Goal: Task Accomplishment & Management: Use online tool/utility

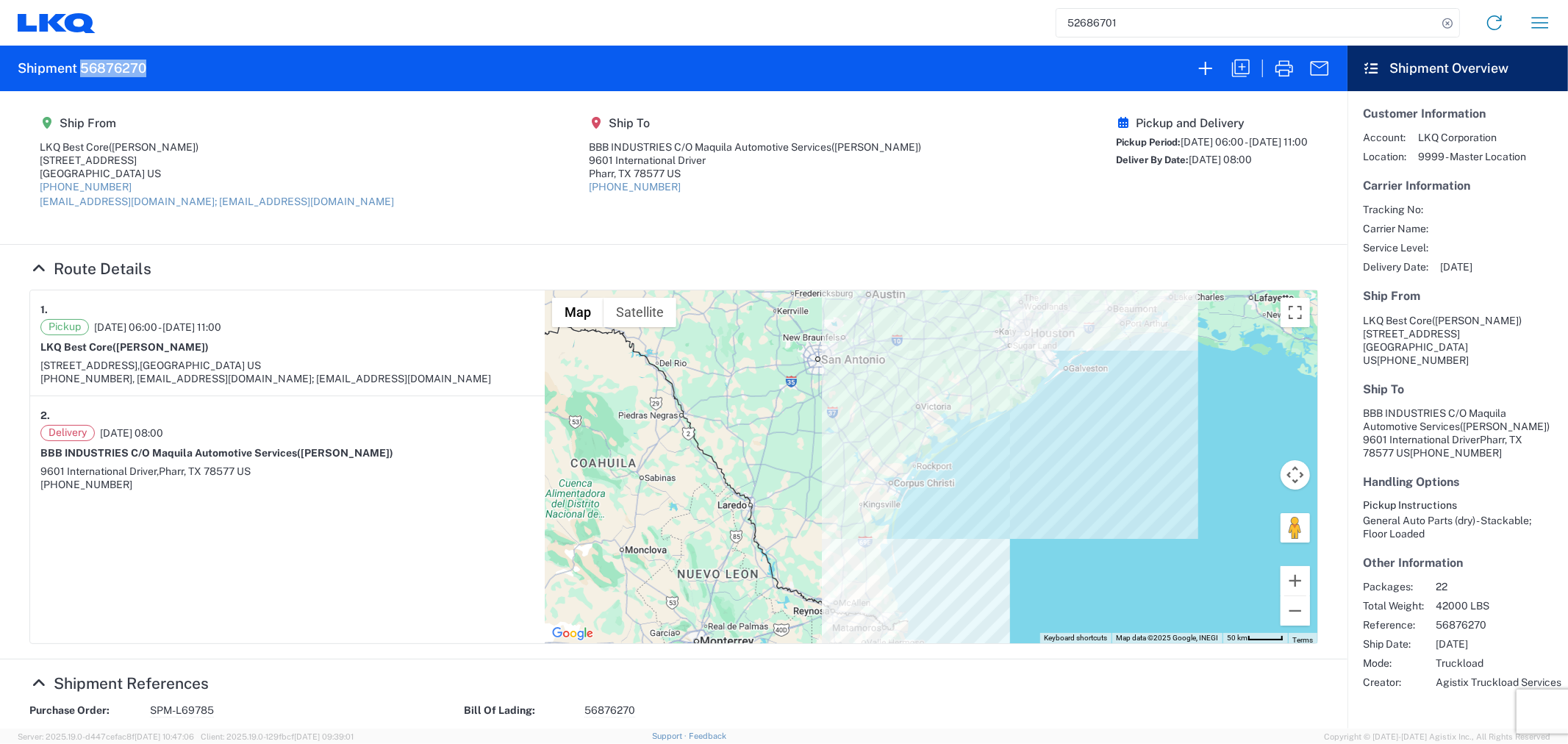
click at [1217, 31] on input "52686701" at bounding box center [1247, 23] width 381 height 28
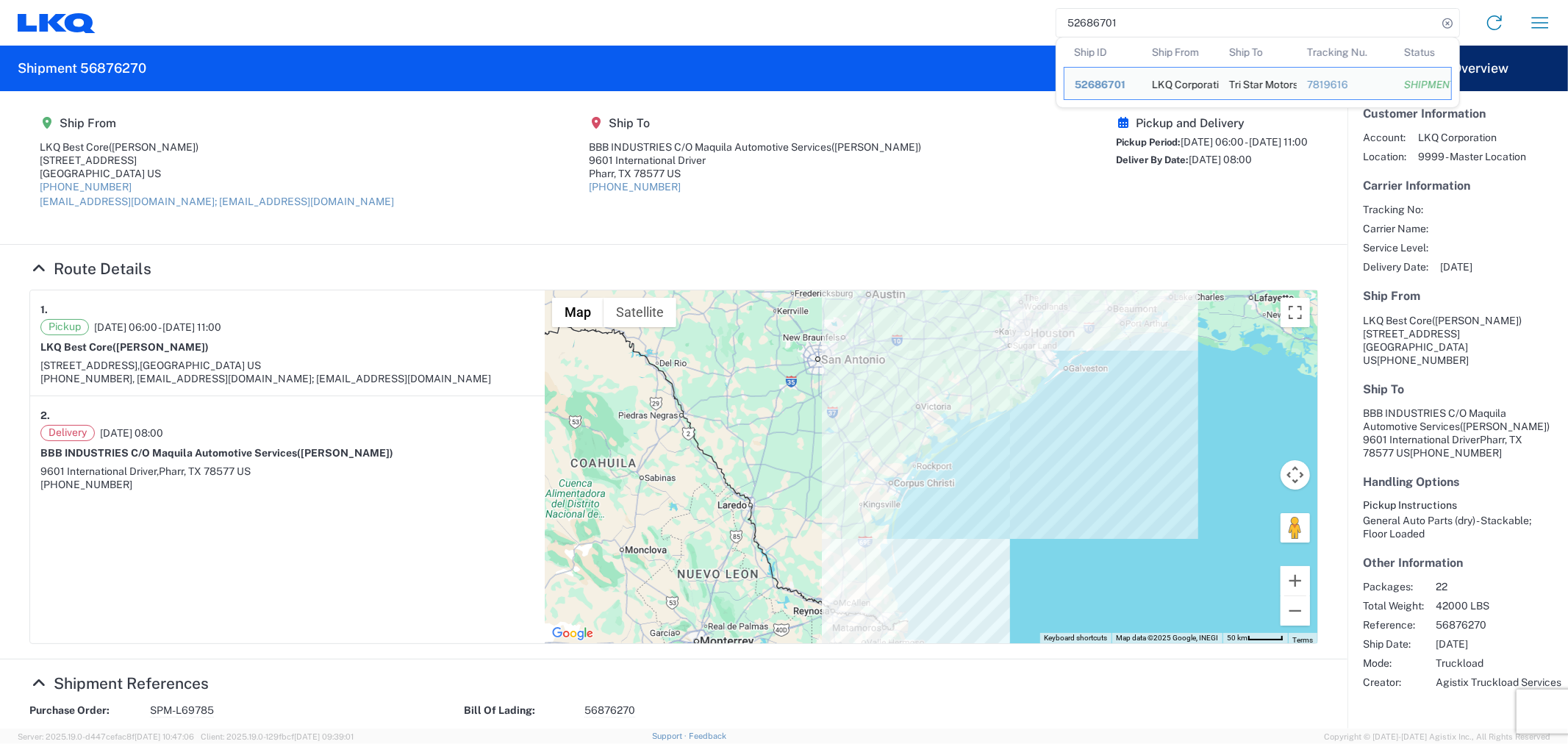
drag, startPoint x: 1167, startPoint y: 24, endPoint x: 942, endPoint y: 13, distance: 225.3
click at [944, 14] on div "52686701 Ship ID Ship From Ship To Tracking Nu. Status Ship ID 52686701 Ship Fr…" at bounding box center [829, 23] width 1468 height 35
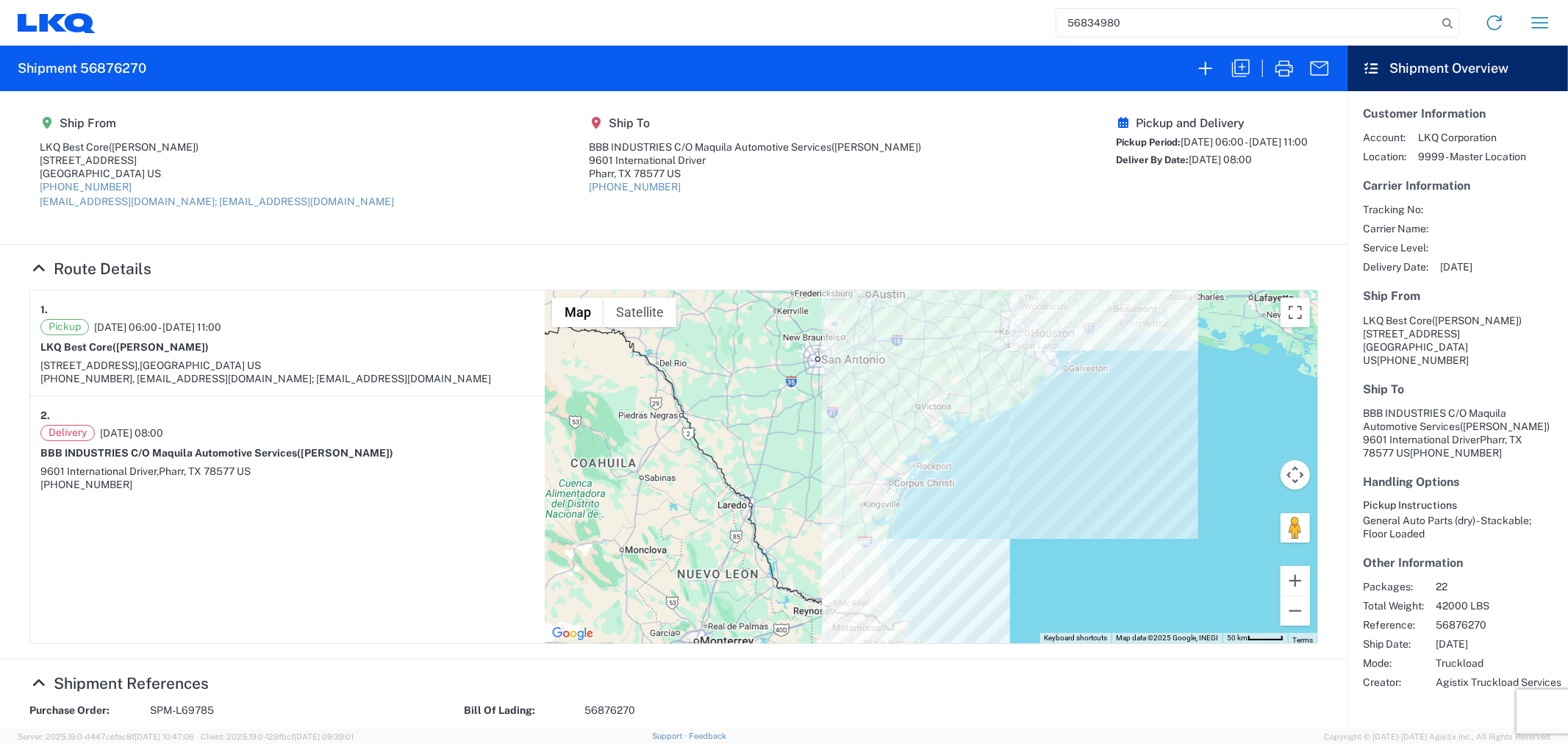
type input "56834980"
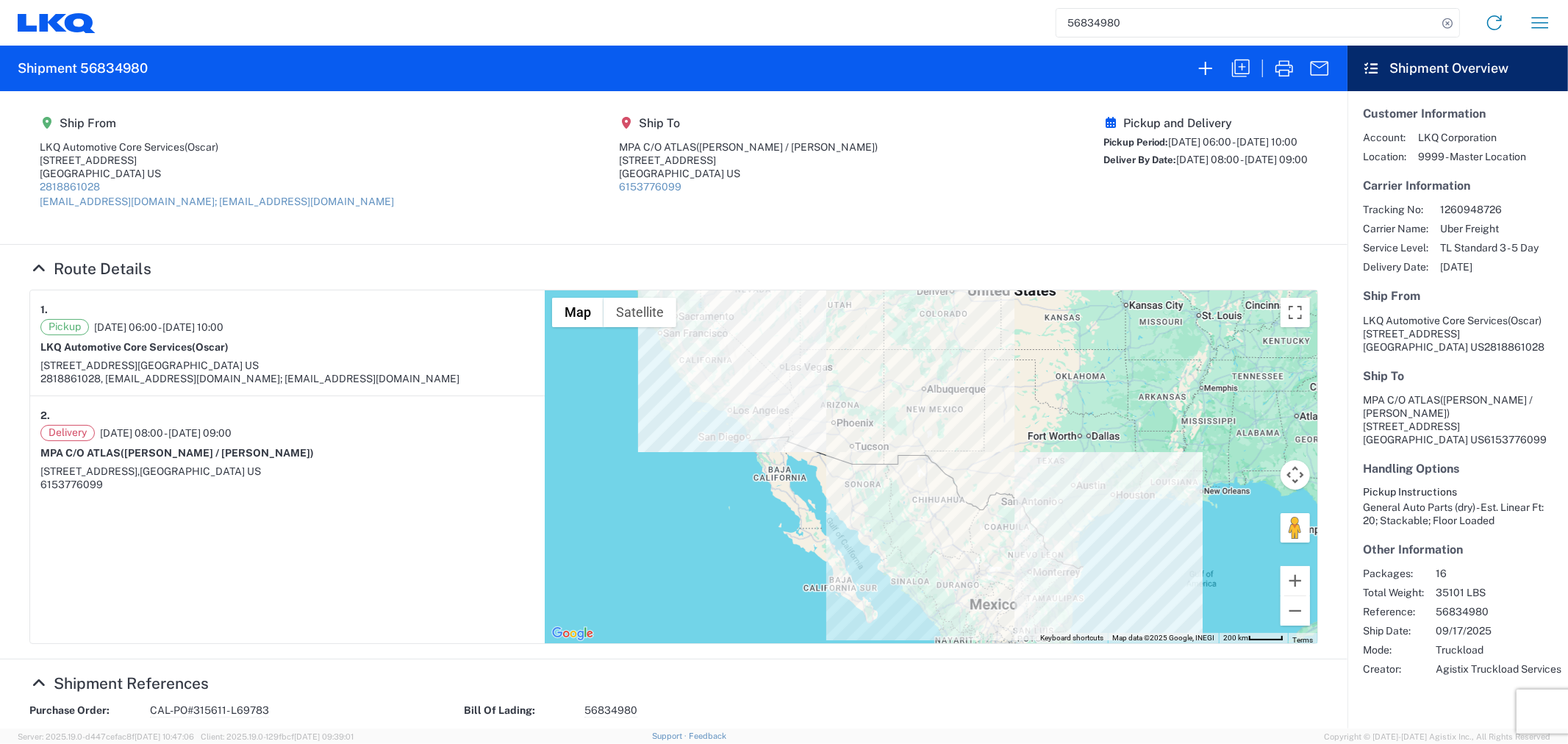
click at [687, 197] on agx-shipment-stop-overview "Ship To MPA C/O ATLAS ([PERSON_NAME] / [PERSON_NAME]) [STREET_ADDRESS] US 61537…" at bounding box center [749, 168] width 259 height 103
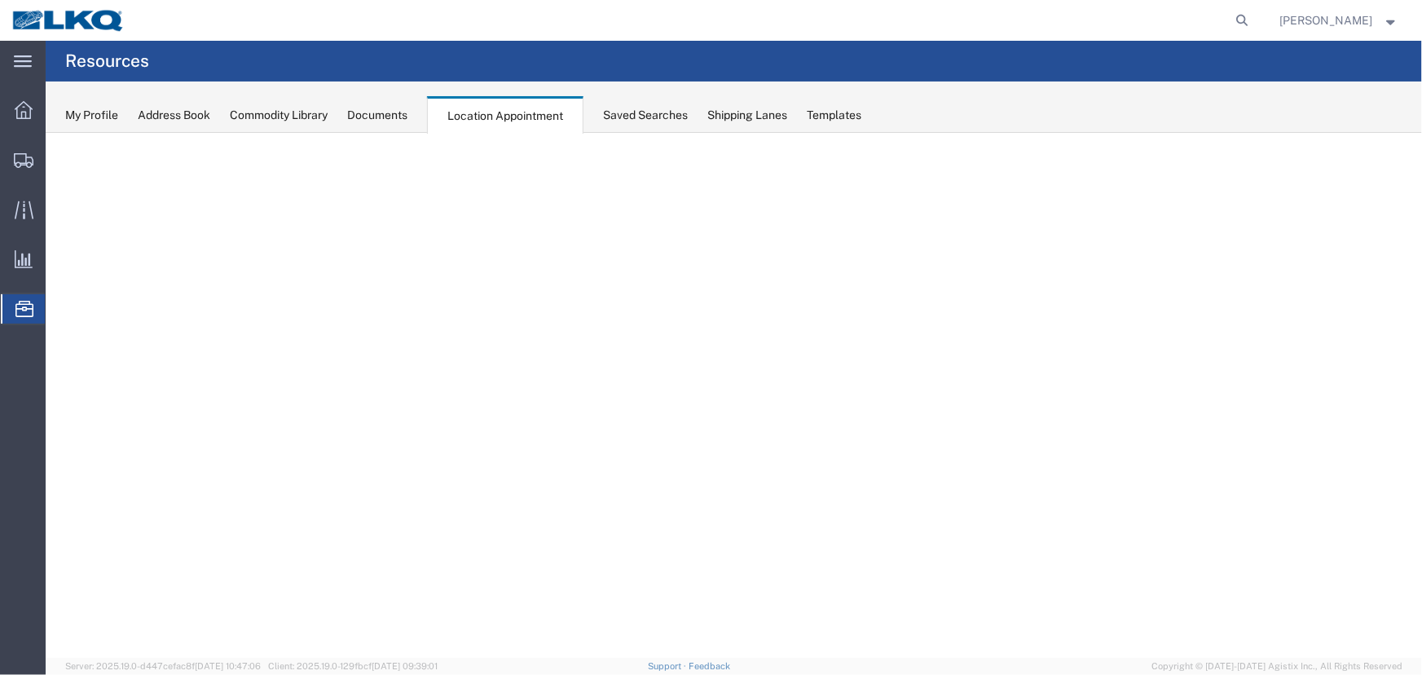
select select "27634"
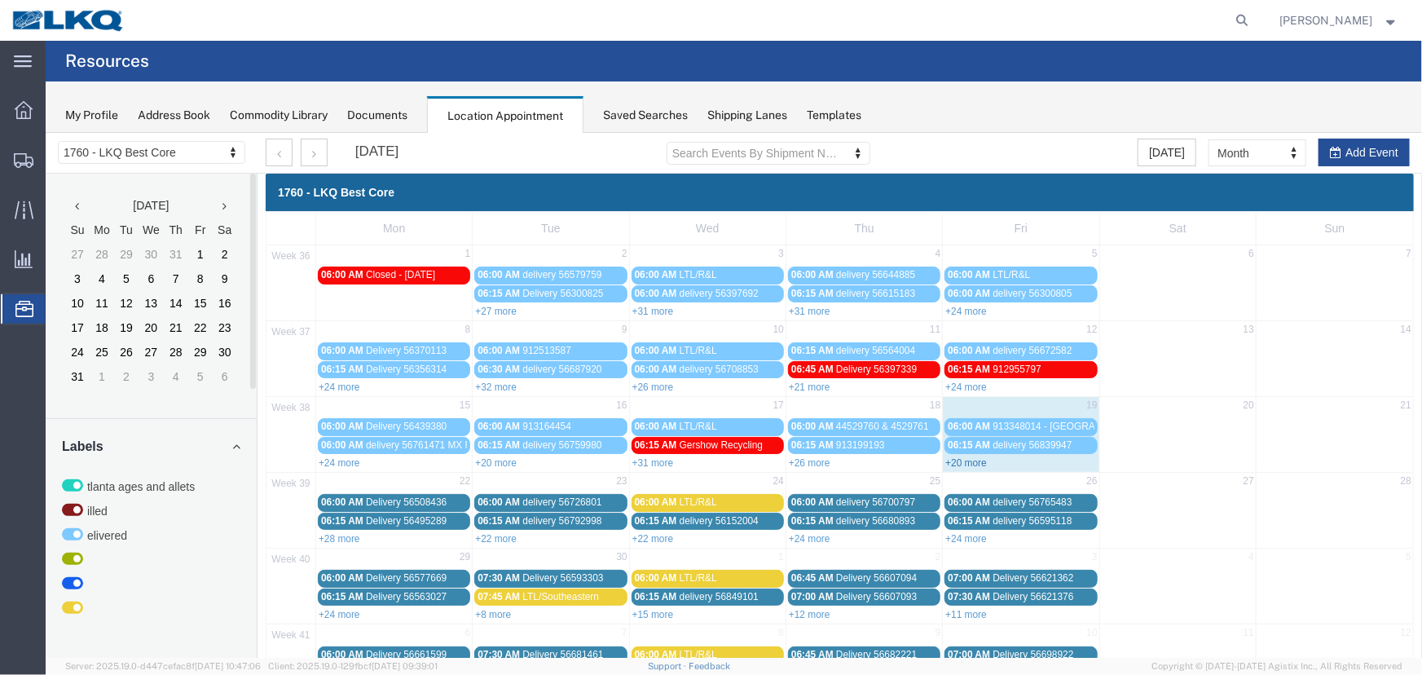
click at [961, 458] on link "+20 more" at bounding box center [965, 461] width 42 height 11
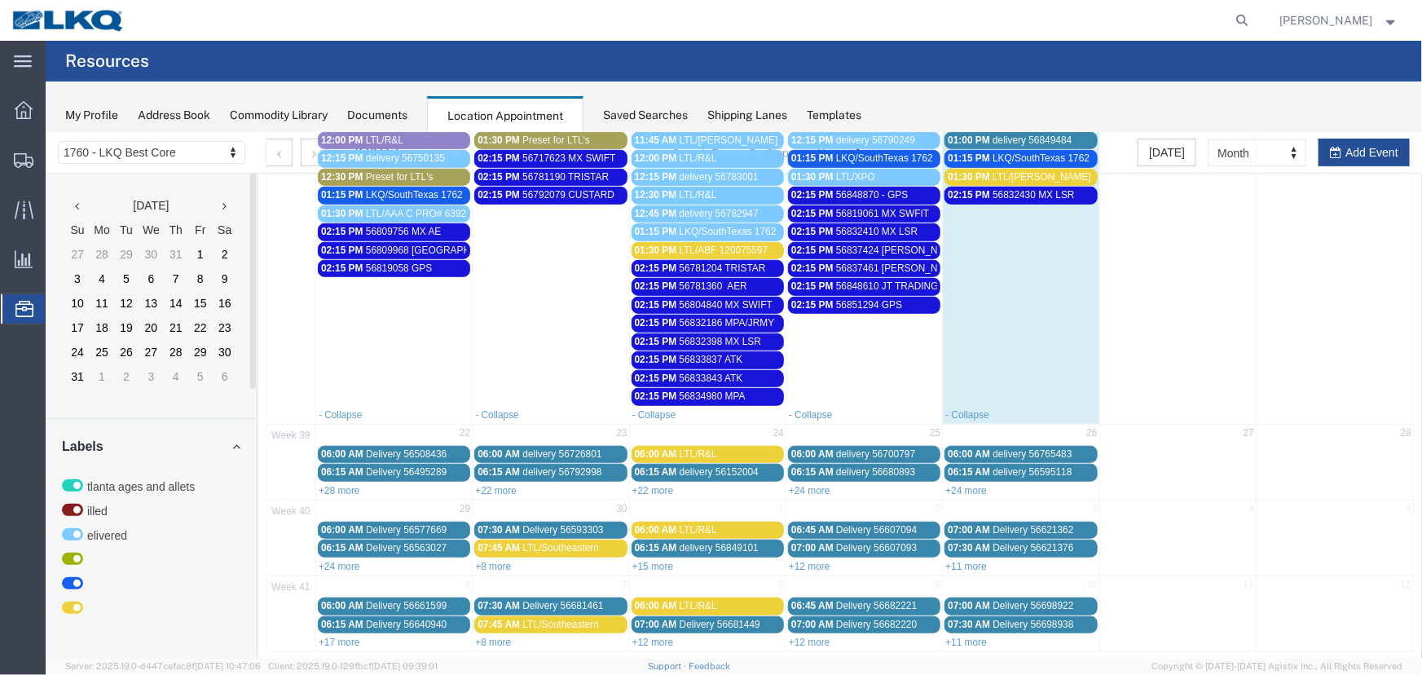
scroll to position [618, 0]
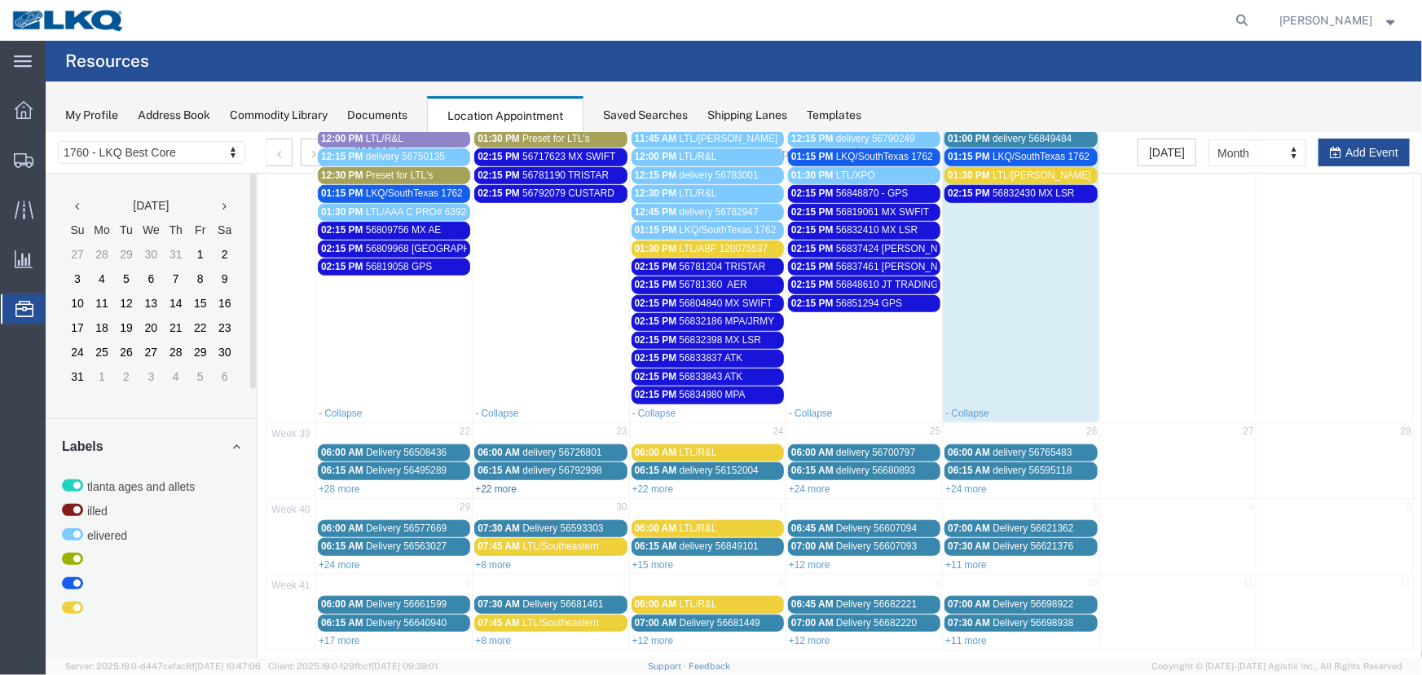
click at [500, 482] on link "+22 more" at bounding box center [495, 487] width 42 height 11
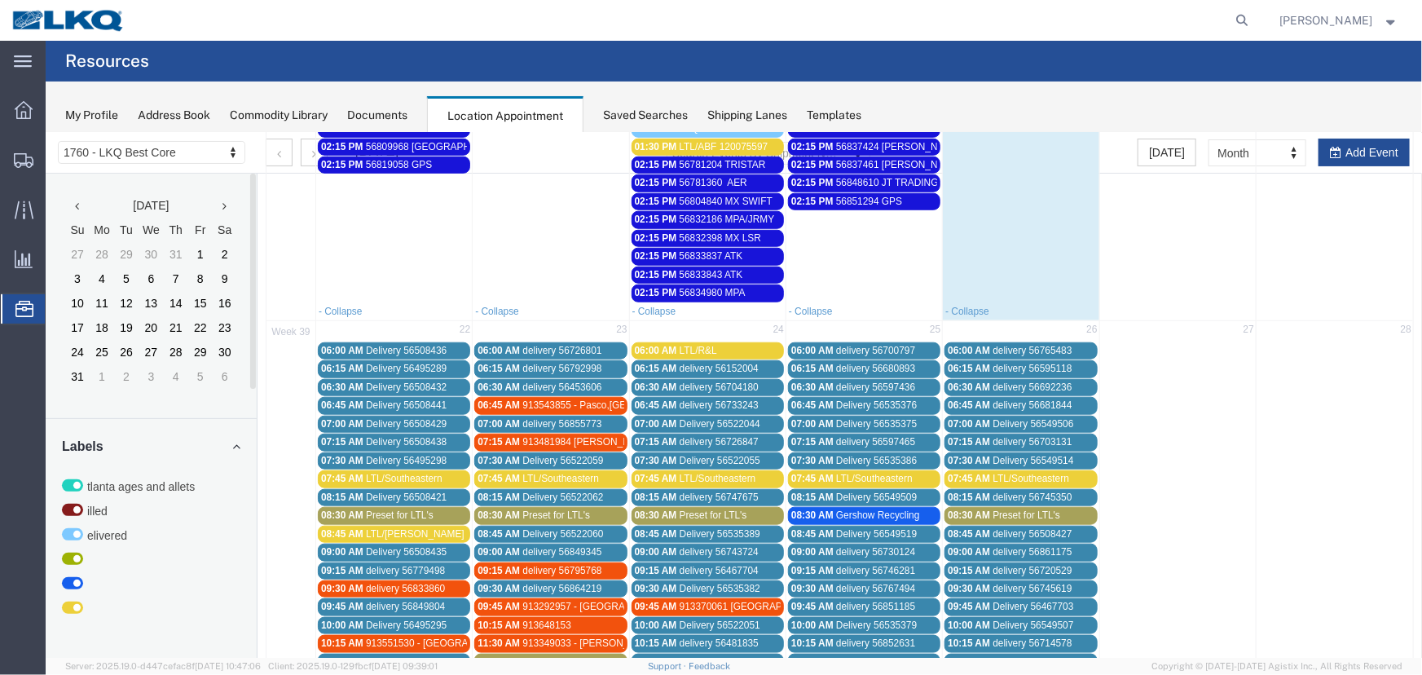
scroll to position [914, 0]
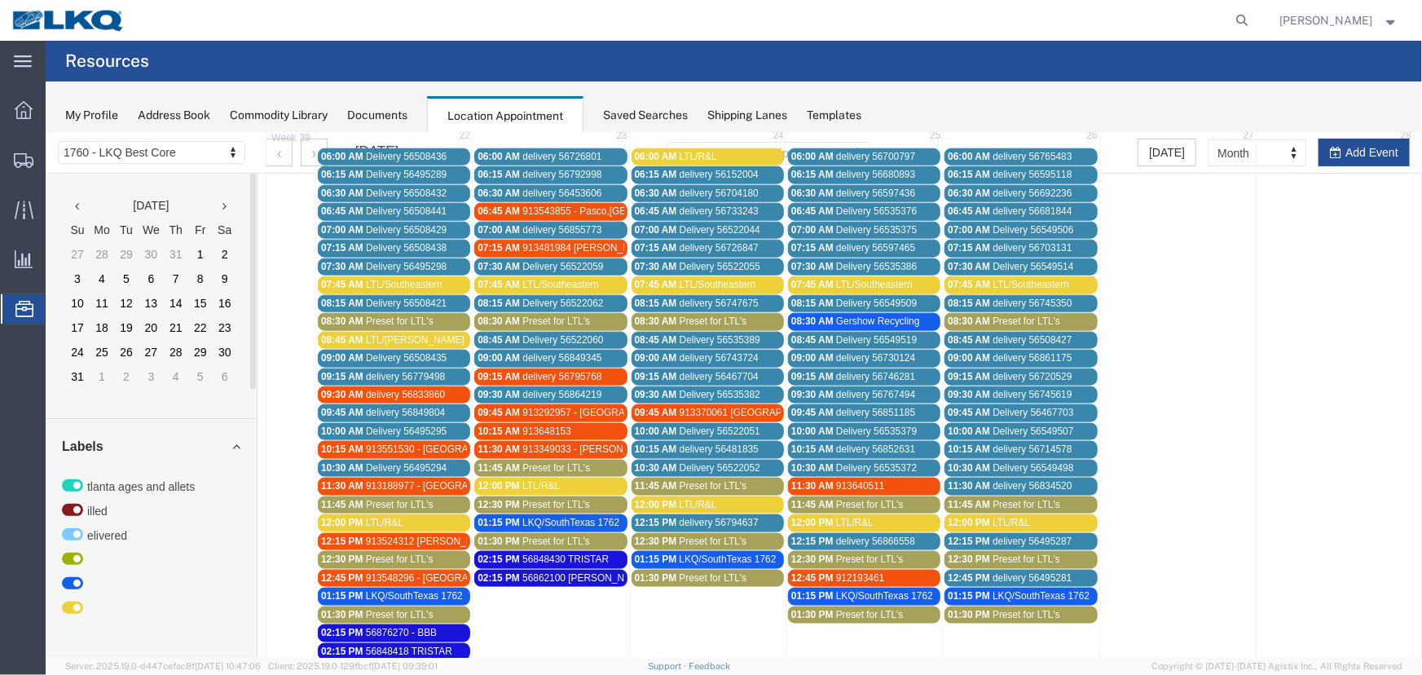
click at [566, 315] on span "Preset for LTL's" at bounding box center [556, 320] width 68 height 11
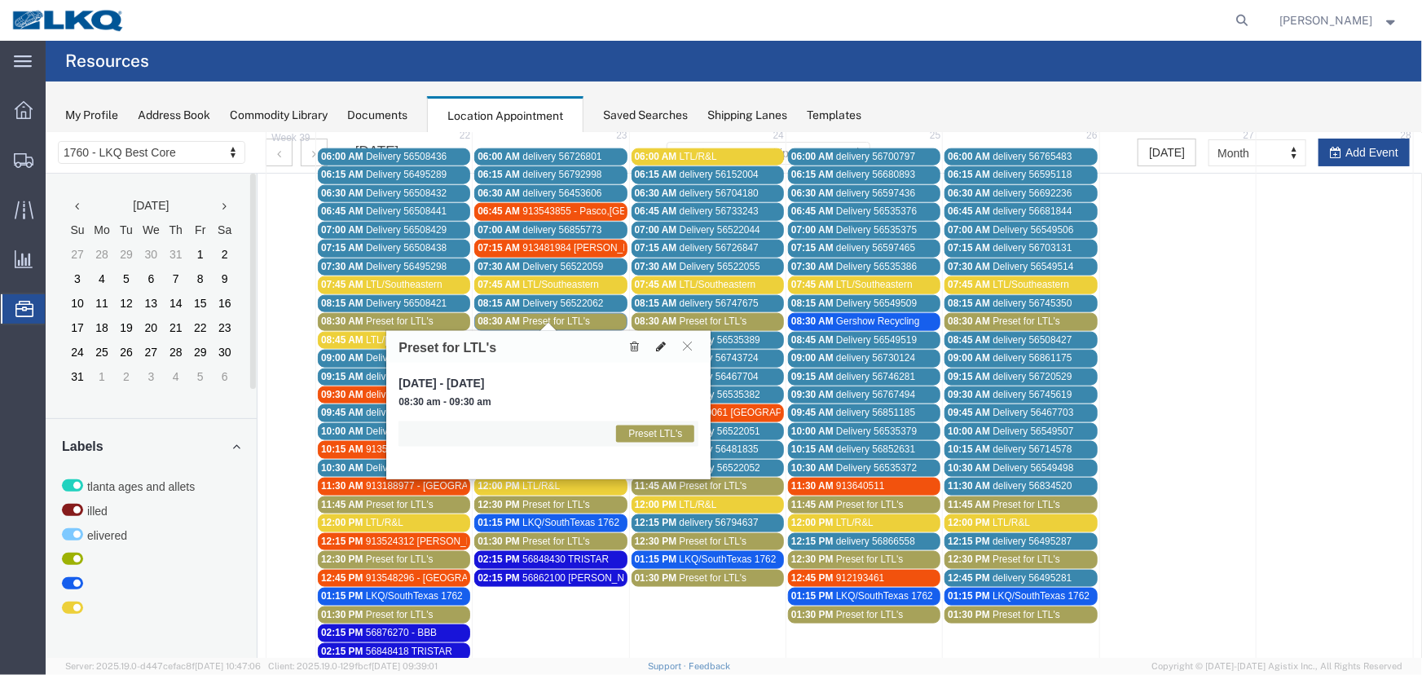
click at [651, 338] on button at bounding box center [660, 345] width 23 height 17
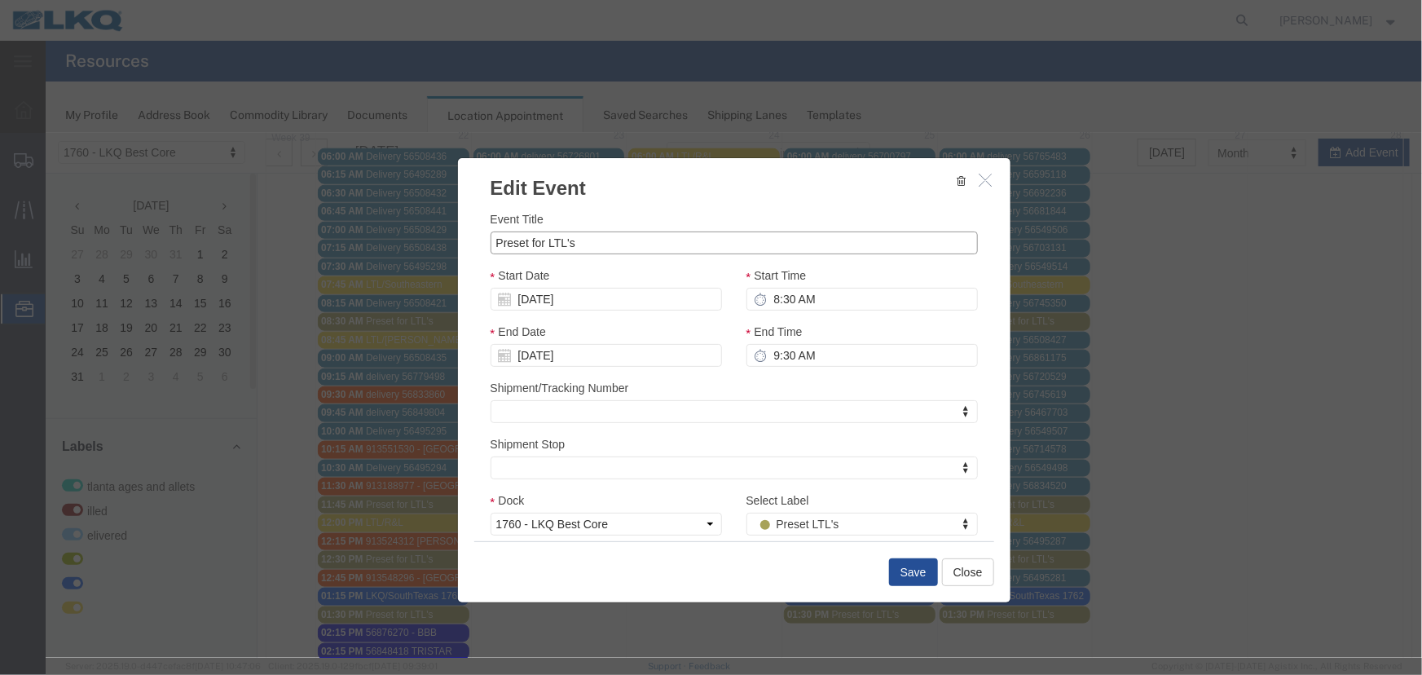
drag, startPoint x: 632, startPoint y: 235, endPoint x: 161, endPoint y: 221, distance: 471.2
click at [167, 222] on div "Edit Event Event Title Preset for LTL's Start Date 09/23/2025 Start Time 8:30 A…" at bounding box center [733, 394] width 1376 height 525
type input "LTL/Estes"
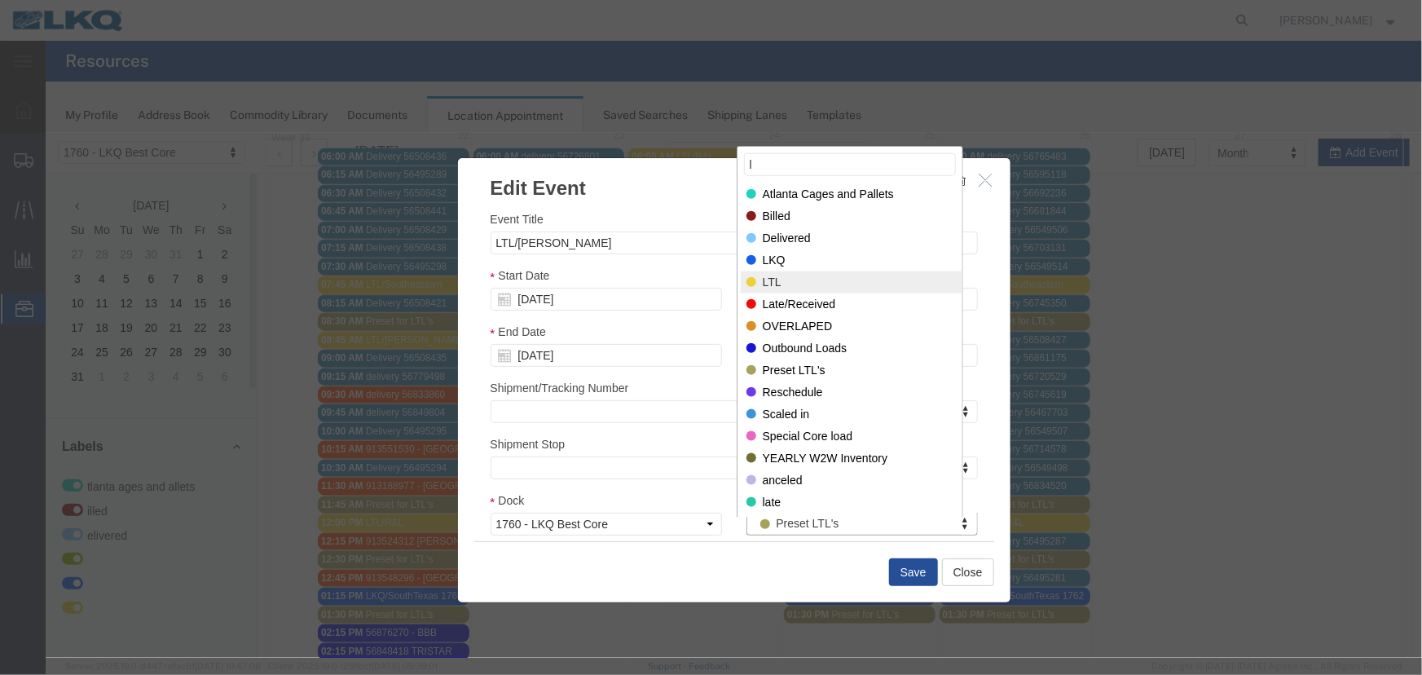
type input "l"
select select "25"
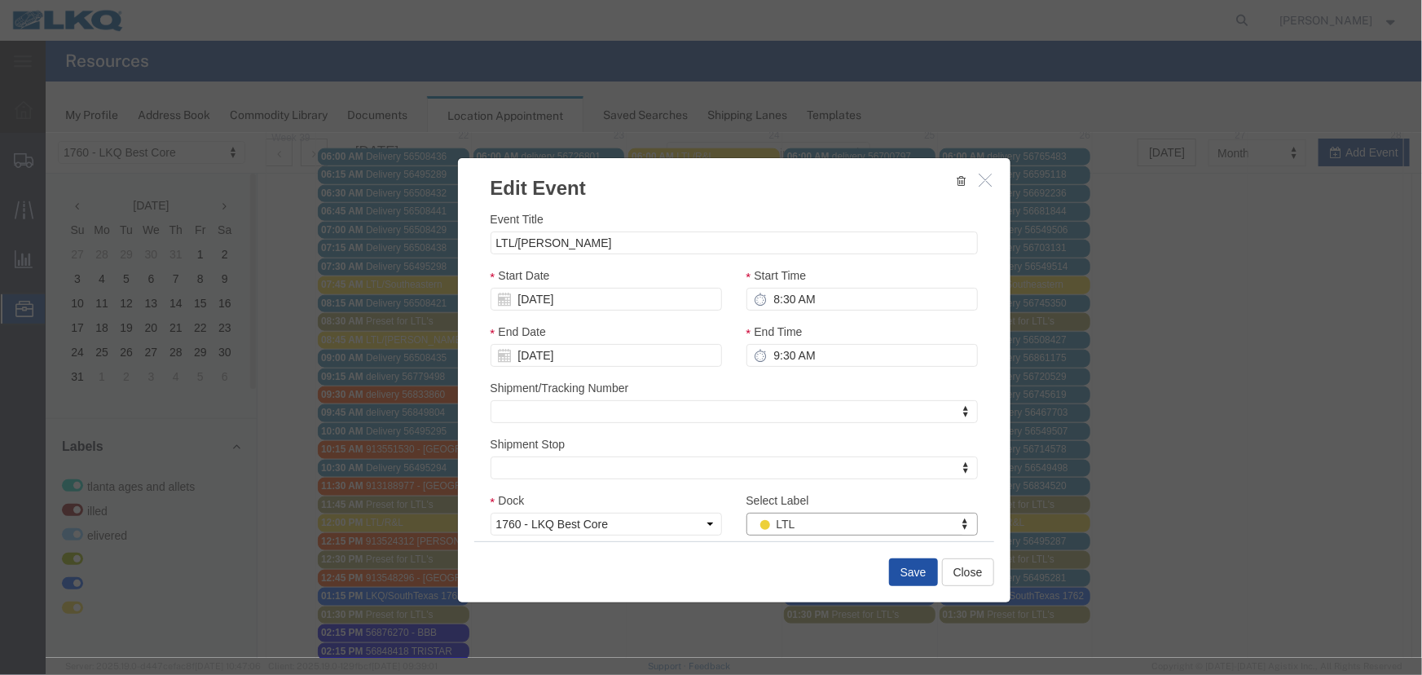
click at [901, 575] on button "Save" at bounding box center [912, 571] width 49 height 28
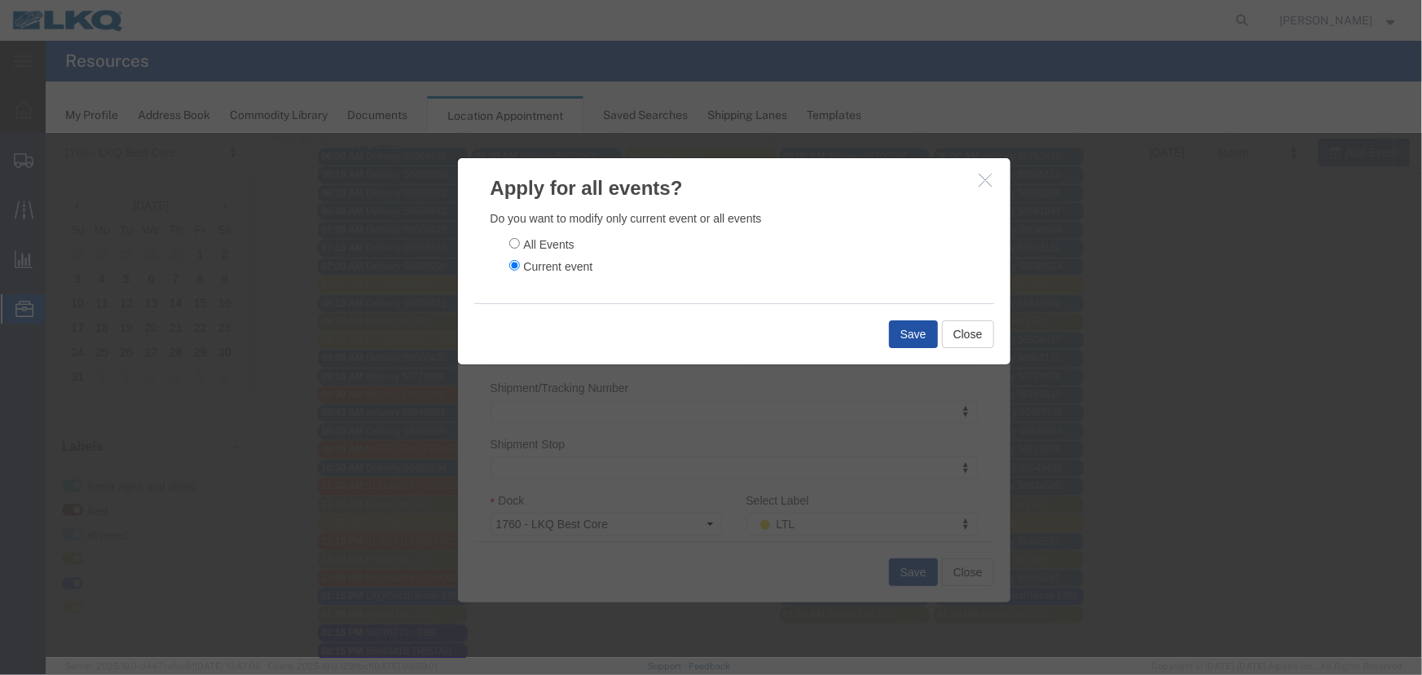
drag, startPoint x: 912, startPoint y: 342, endPoint x: 908, endPoint y: 333, distance: 9.8
click at [911, 340] on button "Save" at bounding box center [912, 333] width 49 height 28
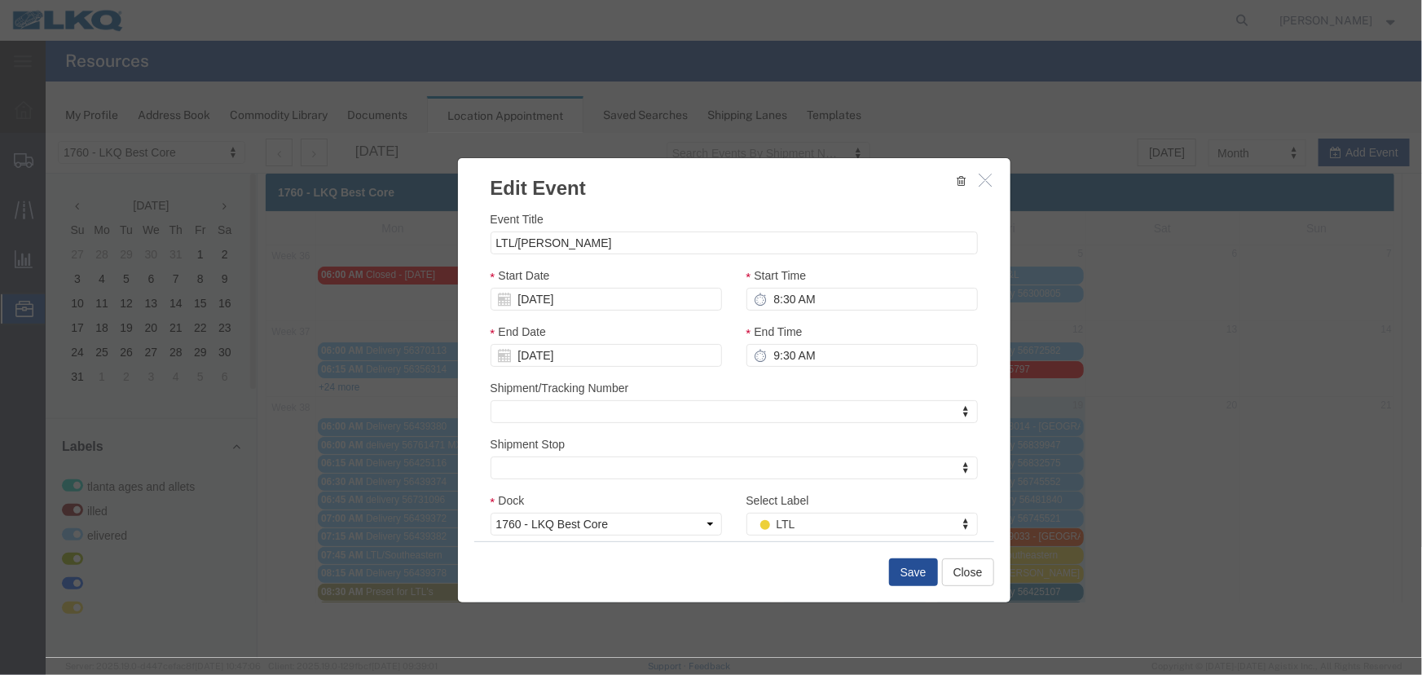
scroll to position [0, 0]
